Goal: Task Accomplishment & Management: Complete application form

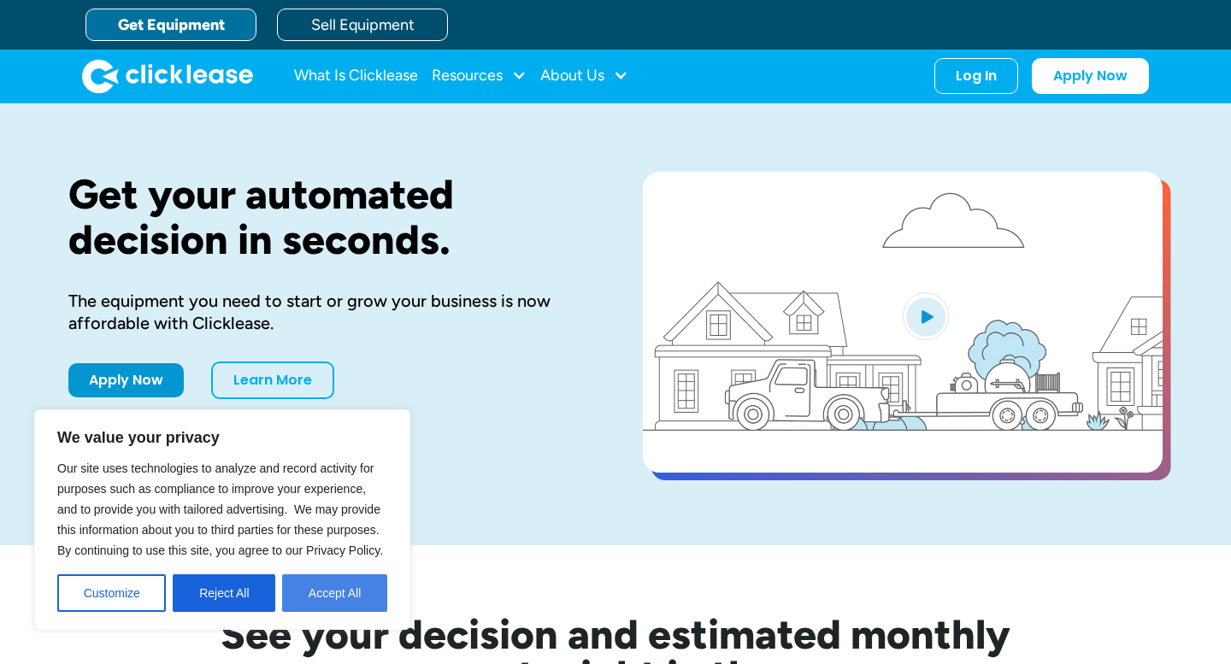
click at [339, 588] on button "Accept All" at bounding box center [334, 593] width 105 height 38
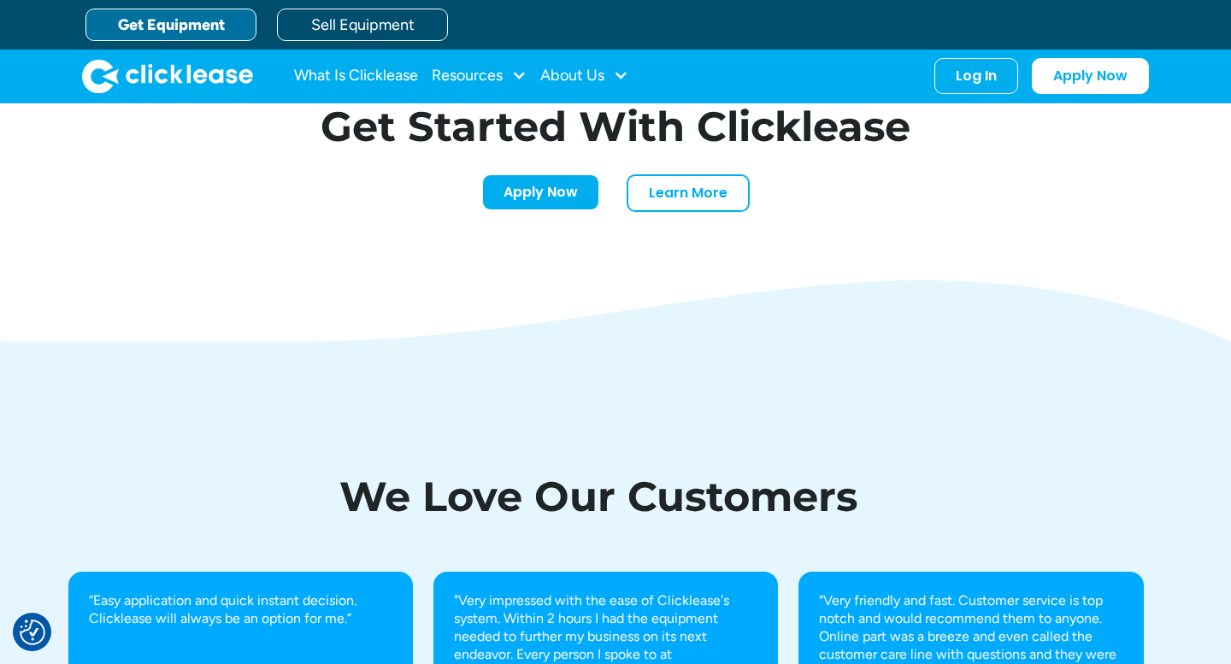
scroll to position [5324, 0]
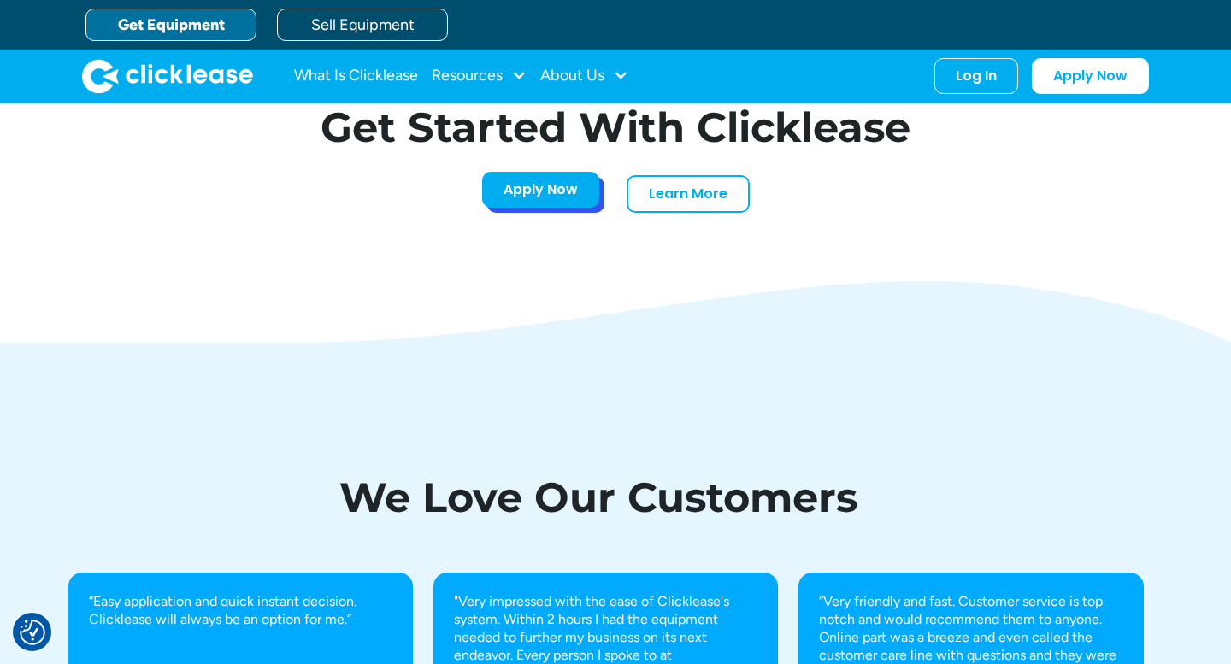
click at [538, 183] on link "Apply Now" at bounding box center [540, 190] width 117 height 36
